Goal: Task Accomplishment & Management: Manage account settings

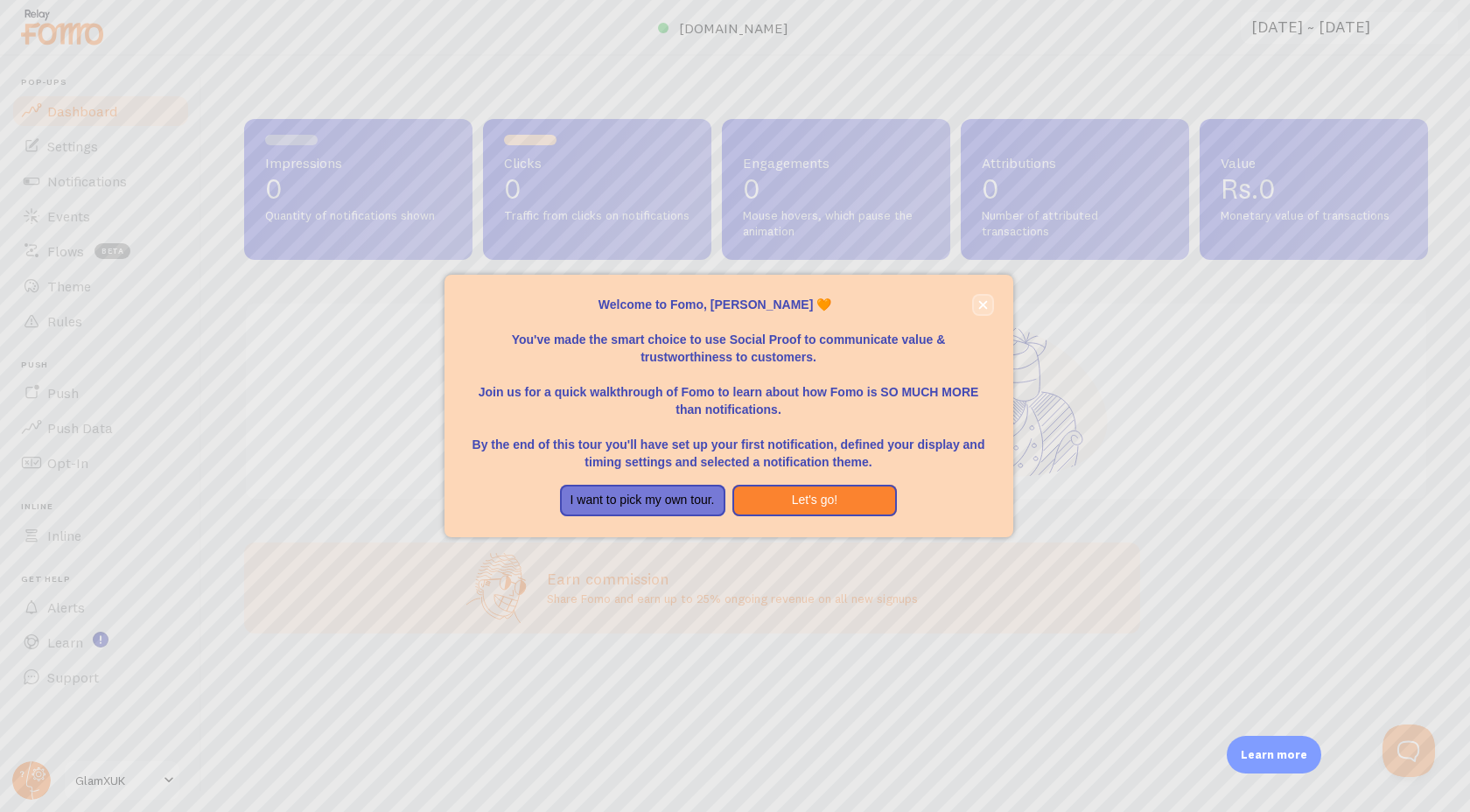
click at [981, 304] on icon "close," at bounding box center [983, 304] width 10 height 10
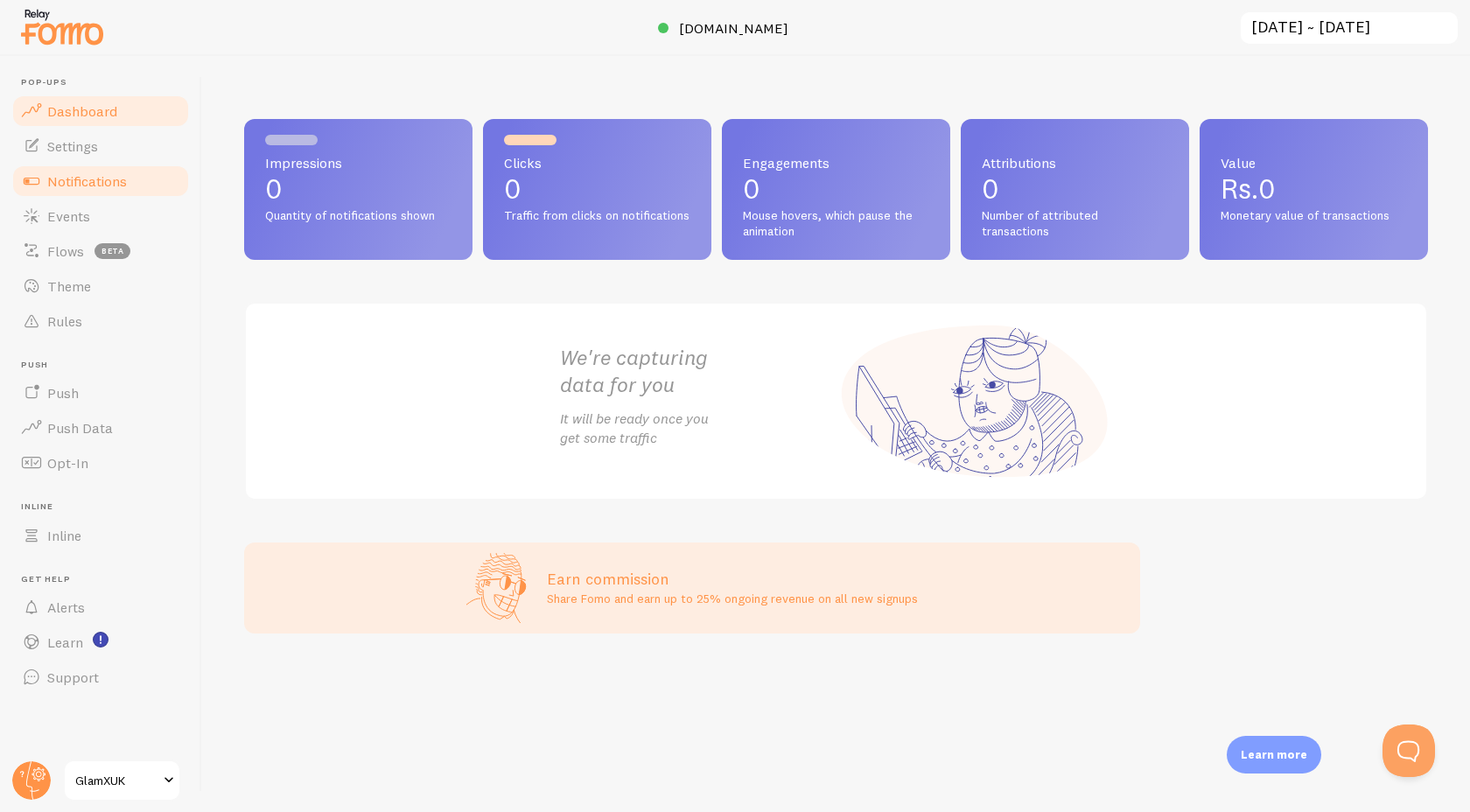
click at [99, 182] on span "Notifications" at bounding box center [87, 181] width 80 height 18
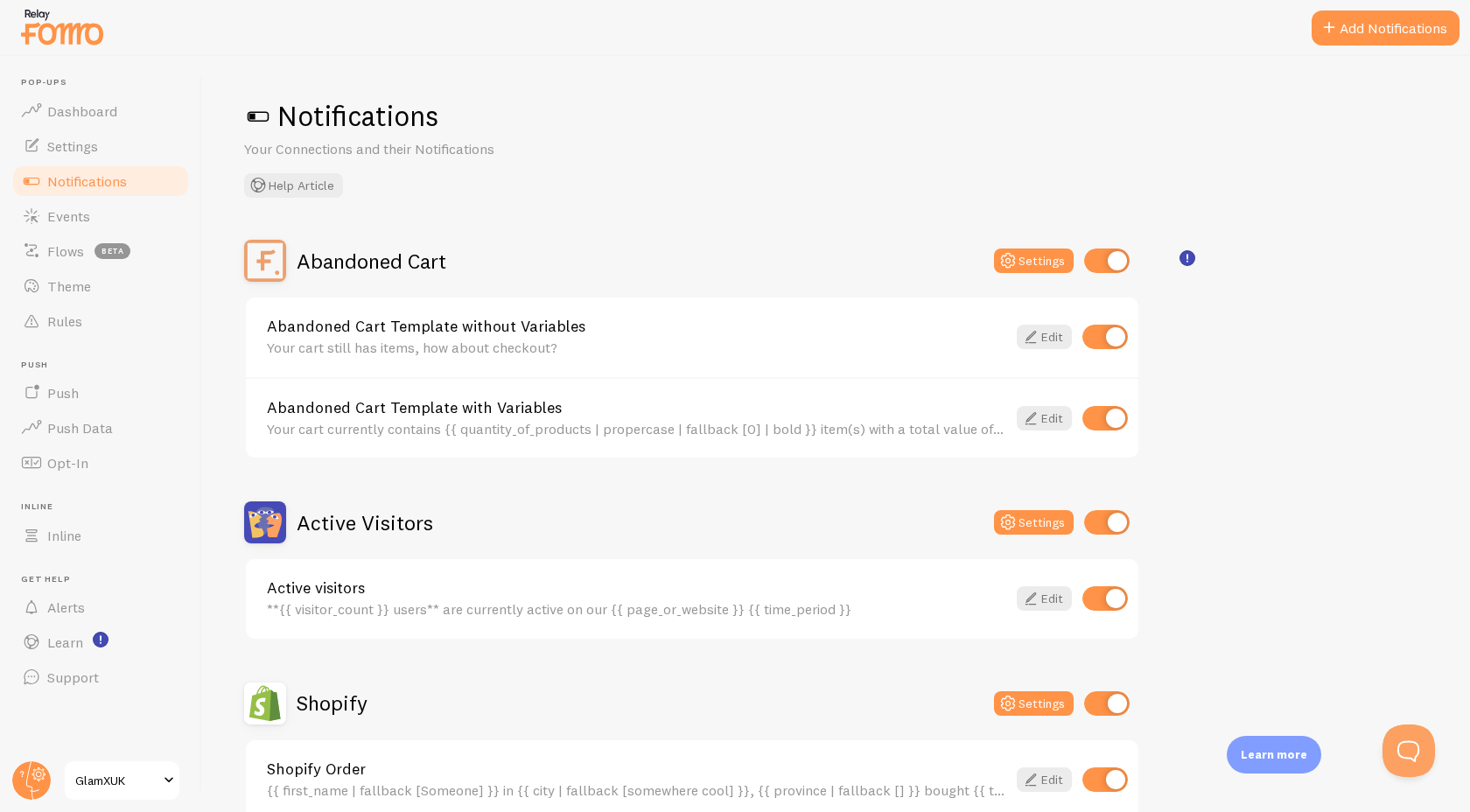
click at [258, 117] on span at bounding box center [258, 117] width 28 height 28
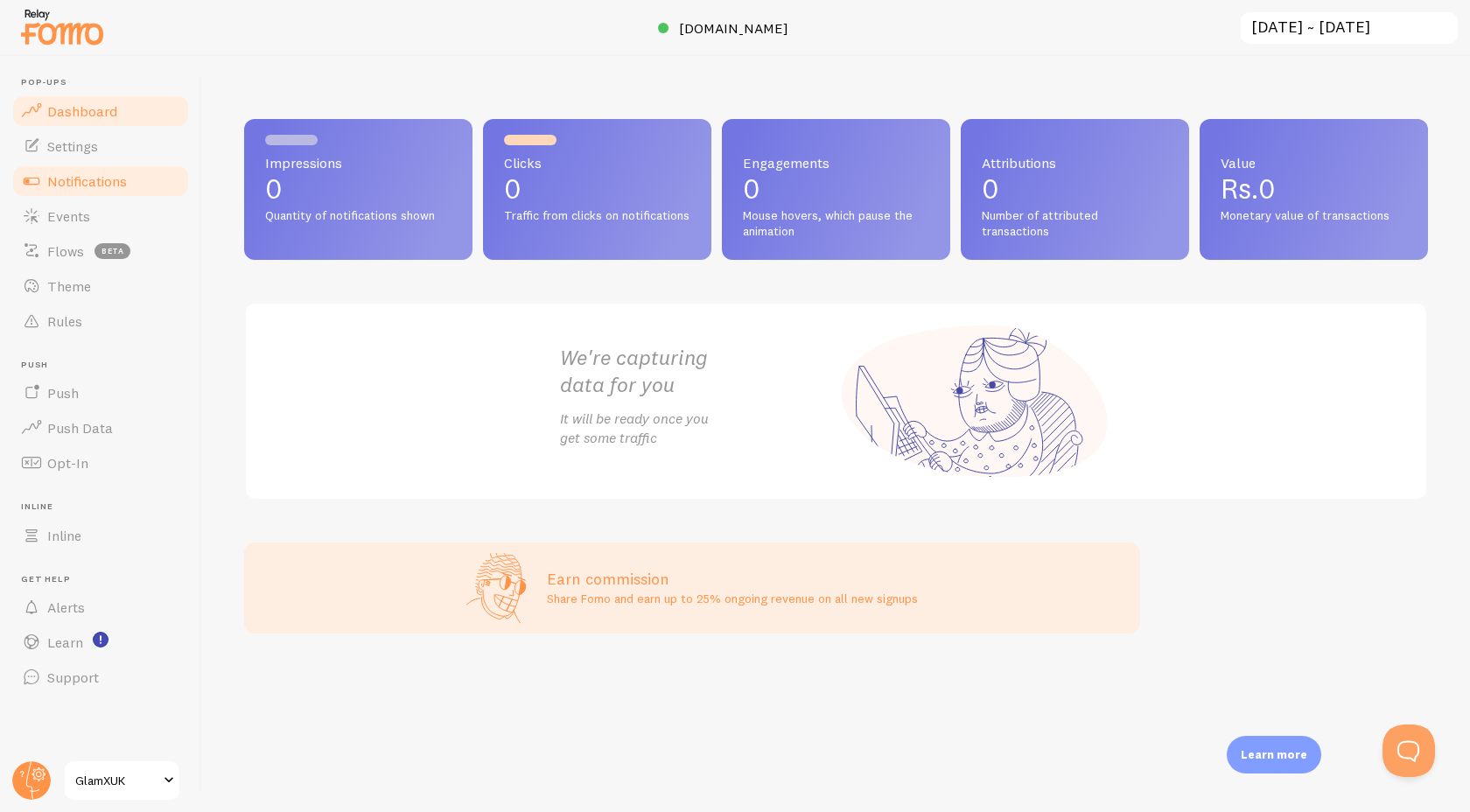
click at [88, 172] on span "Notifications" at bounding box center [87, 181] width 80 height 18
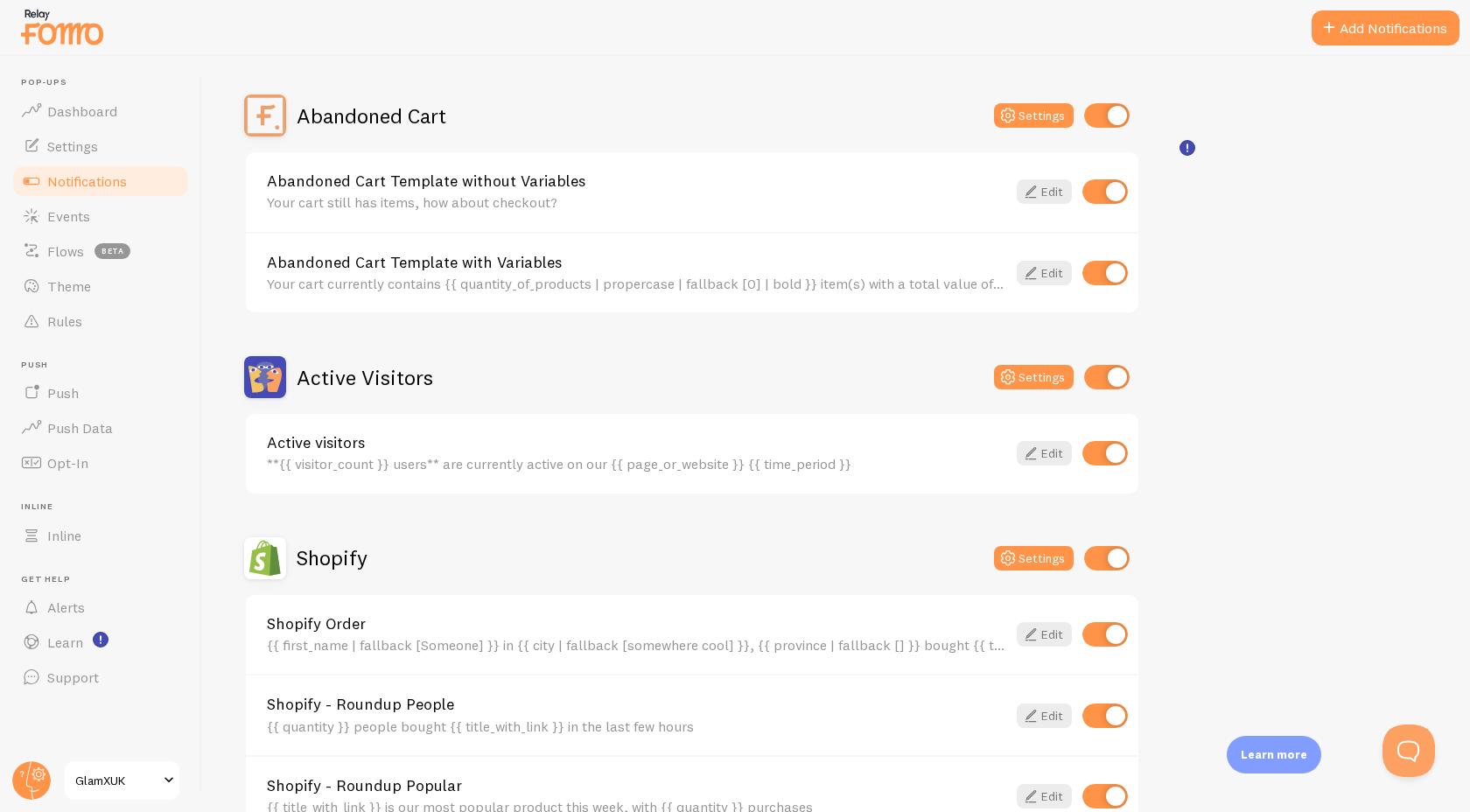
scroll to position [148, 0]
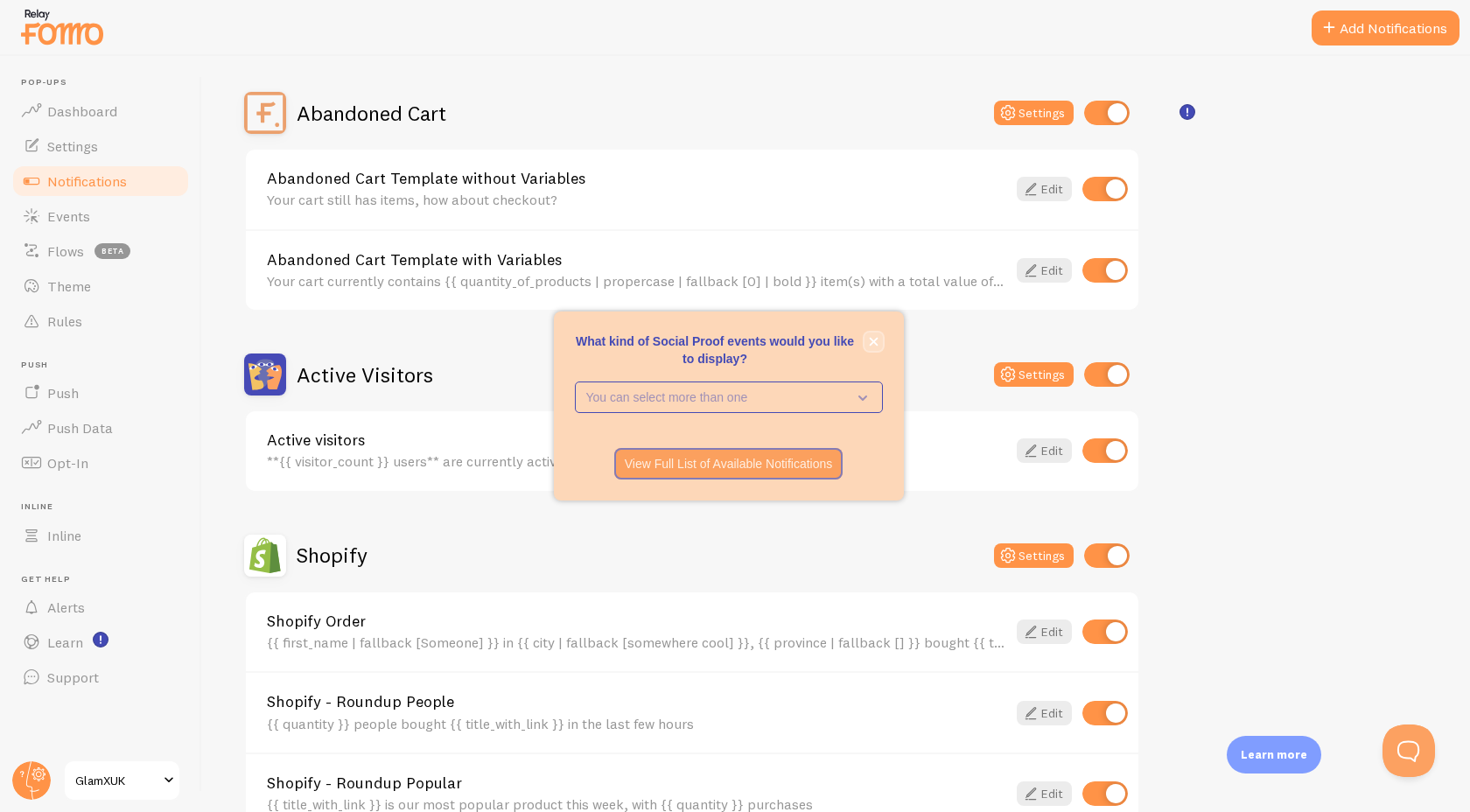
click at [877, 341] on button "close," at bounding box center [874, 341] width 19 height 19
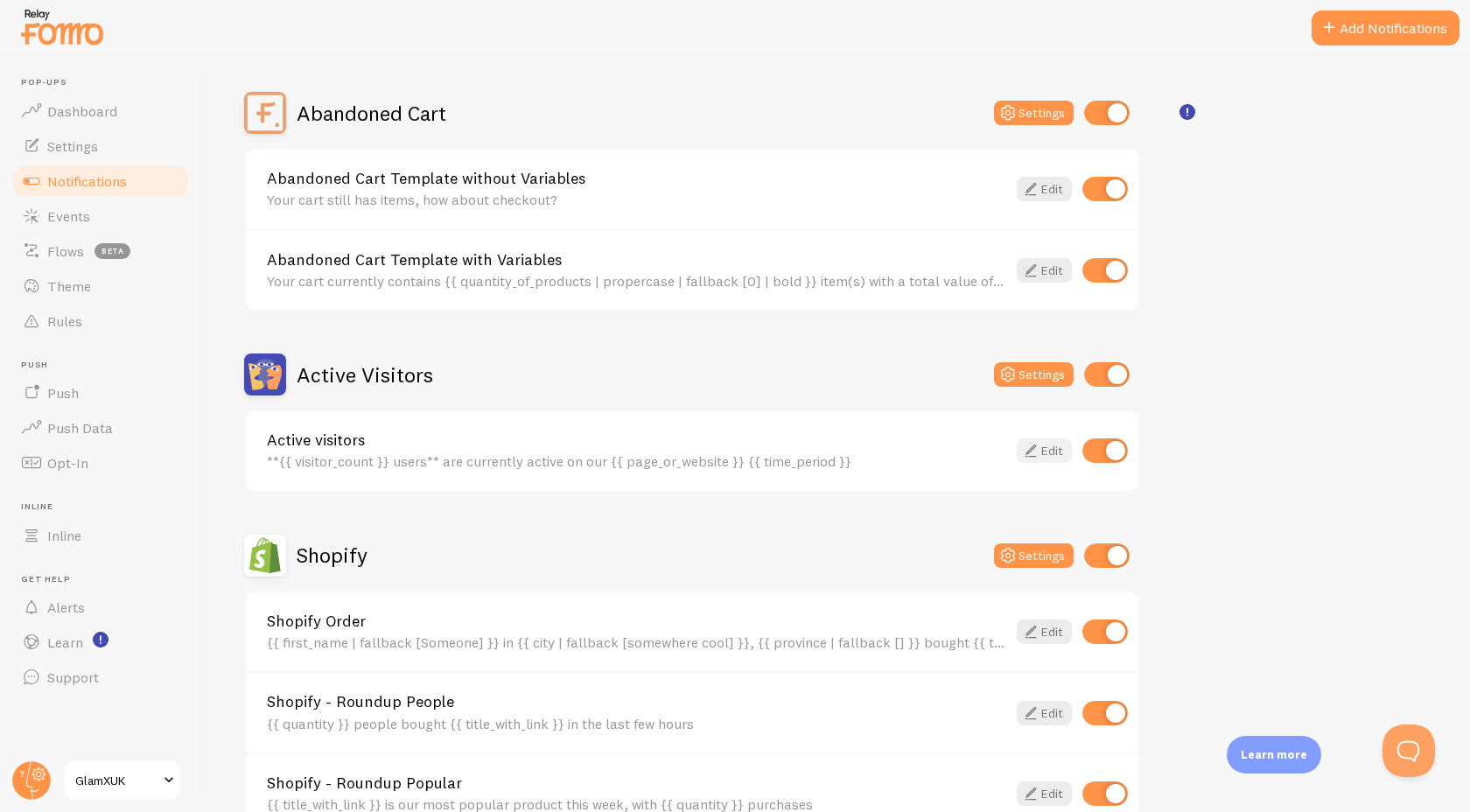
click at [1046, 448] on link "Edit" at bounding box center [1045, 451] width 55 height 25
